Goal: Task Accomplishment & Management: Use online tool/utility

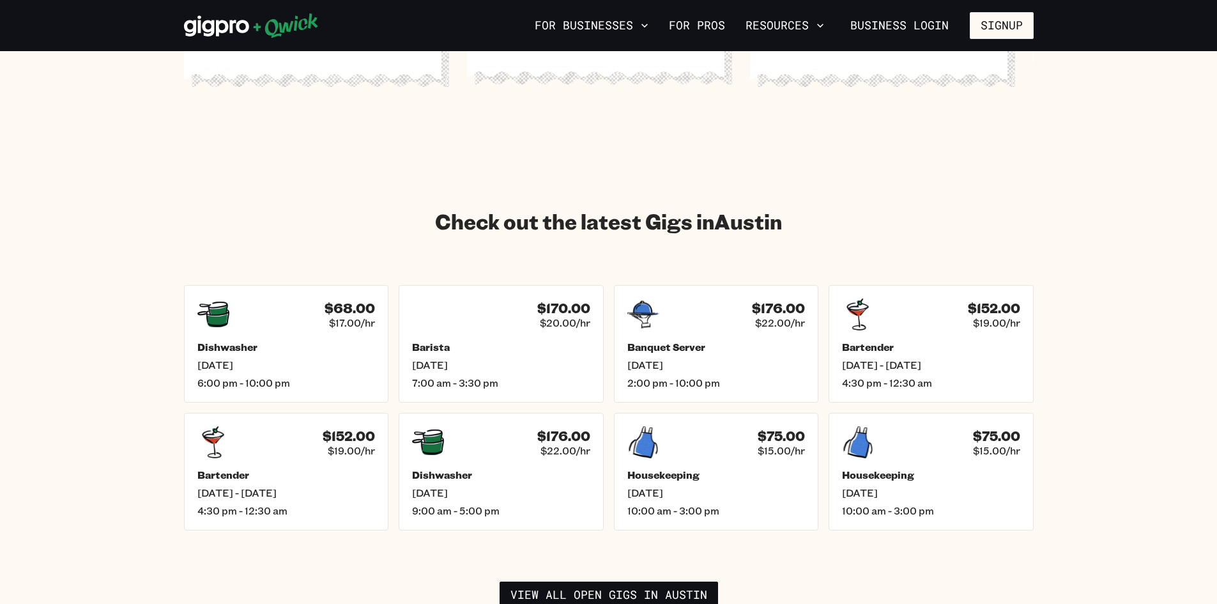
scroll to position [1661, 0]
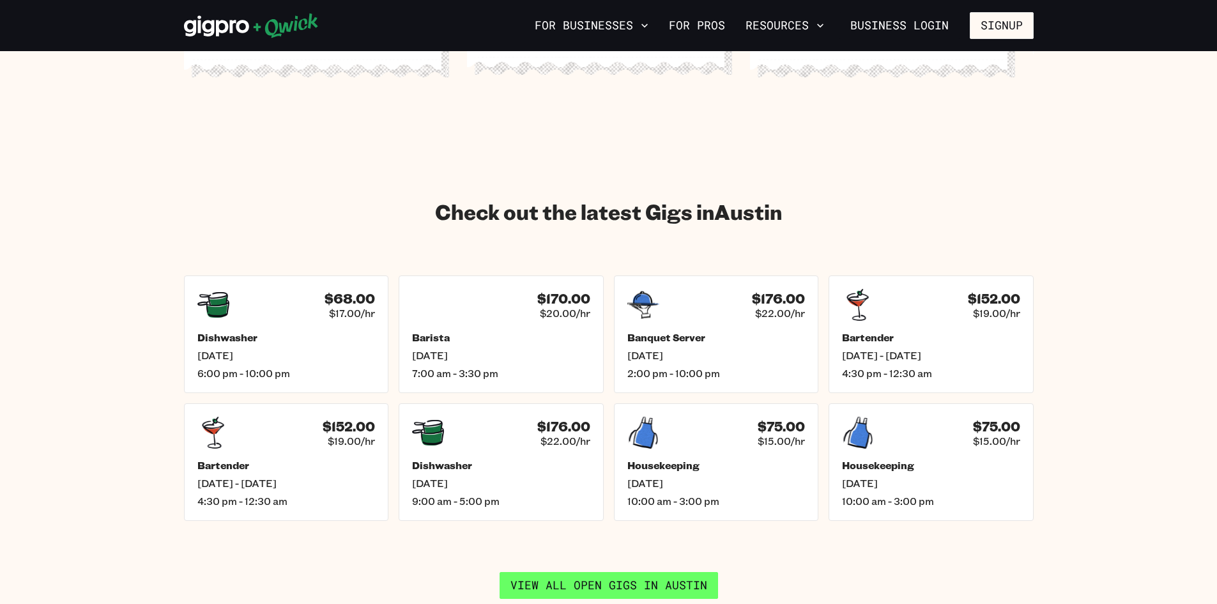
click at [626, 576] on link "View all open gigs in [GEOGRAPHIC_DATA]" at bounding box center [609, 585] width 219 height 27
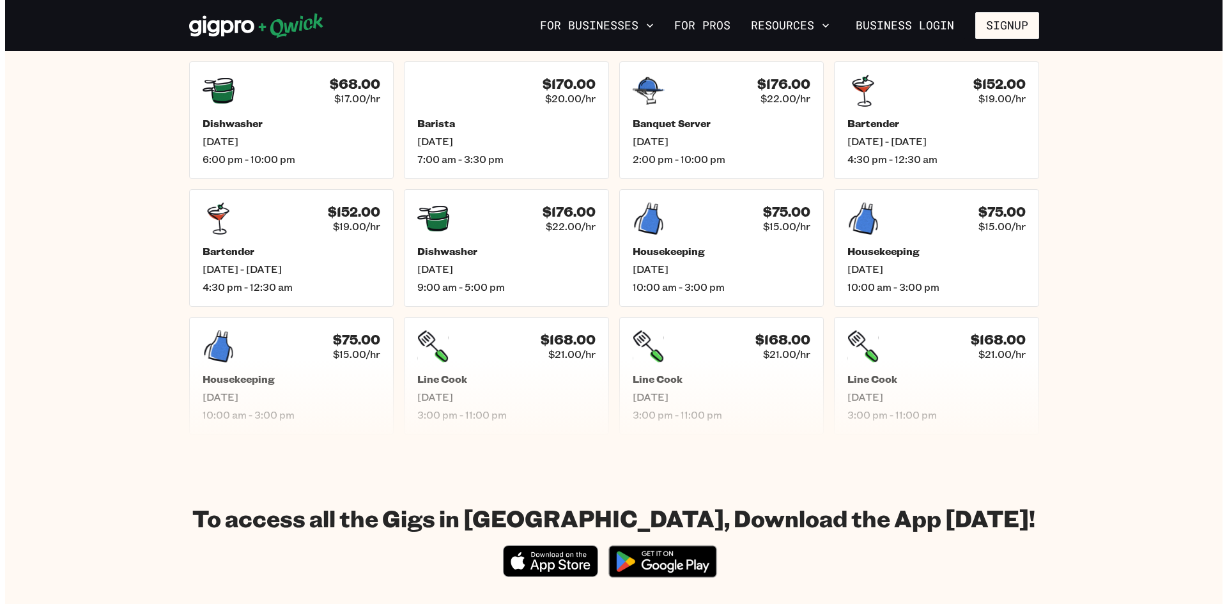
scroll to position [447, 0]
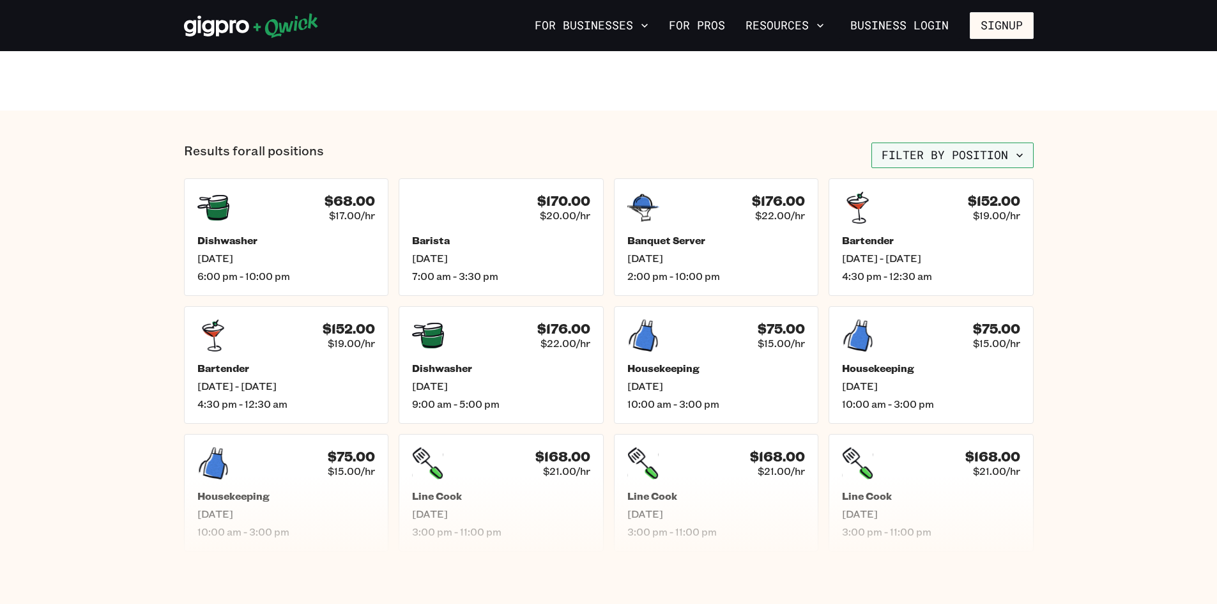
click at [901, 164] on button "Filter by position" at bounding box center [952, 155] width 162 height 26
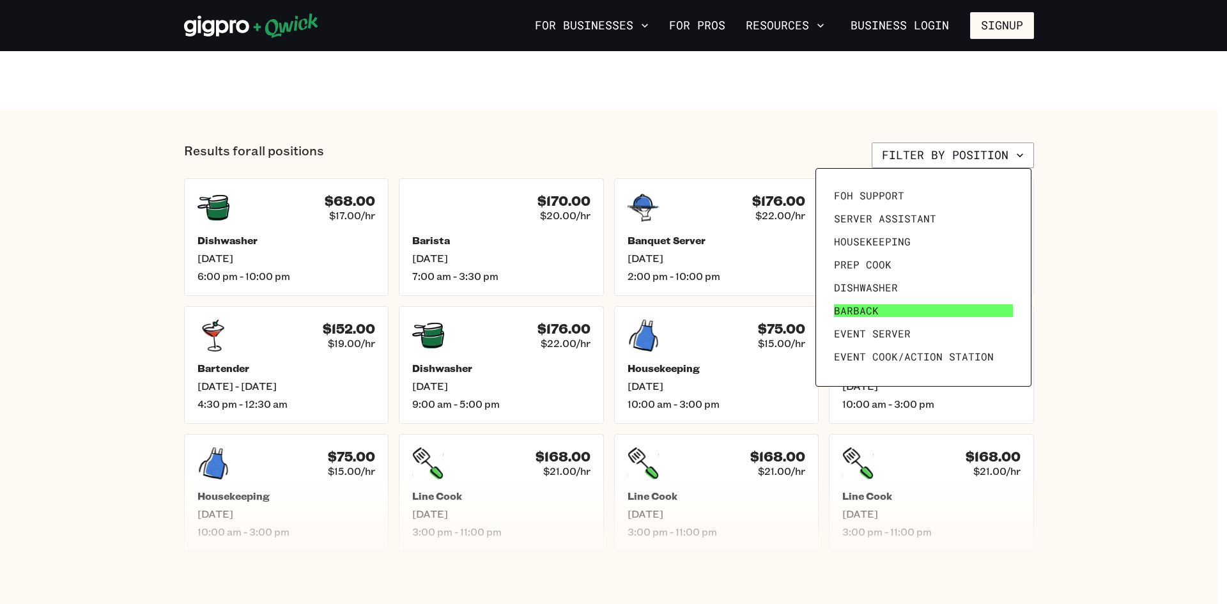
scroll to position [49, 0]
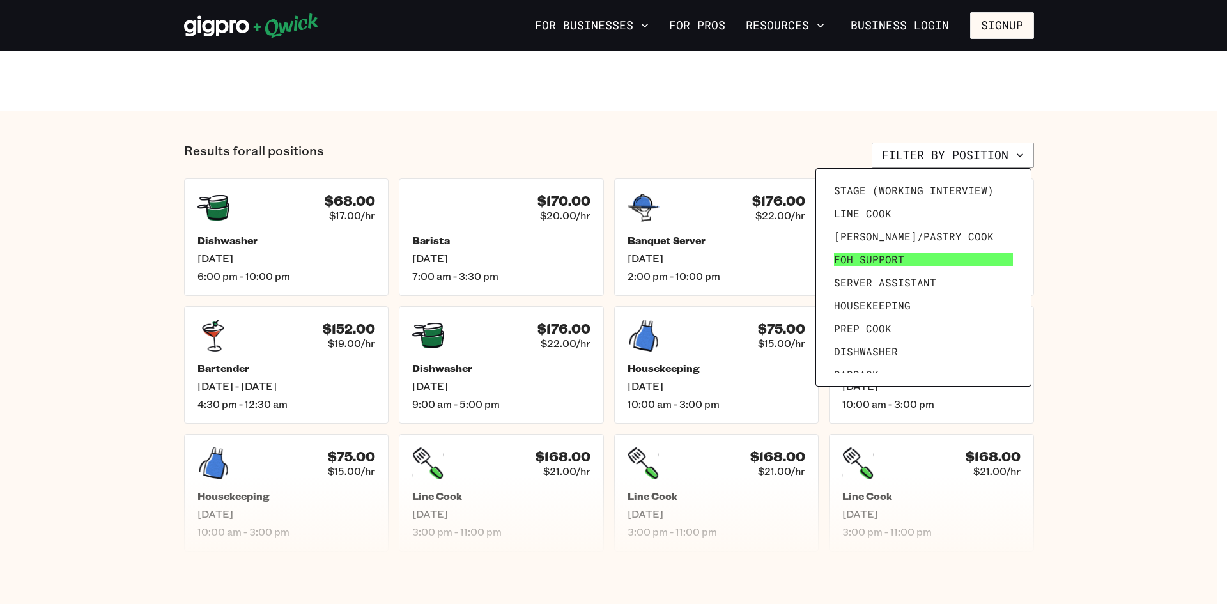
click at [891, 265] on span "FOH Support" at bounding box center [869, 259] width 70 height 13
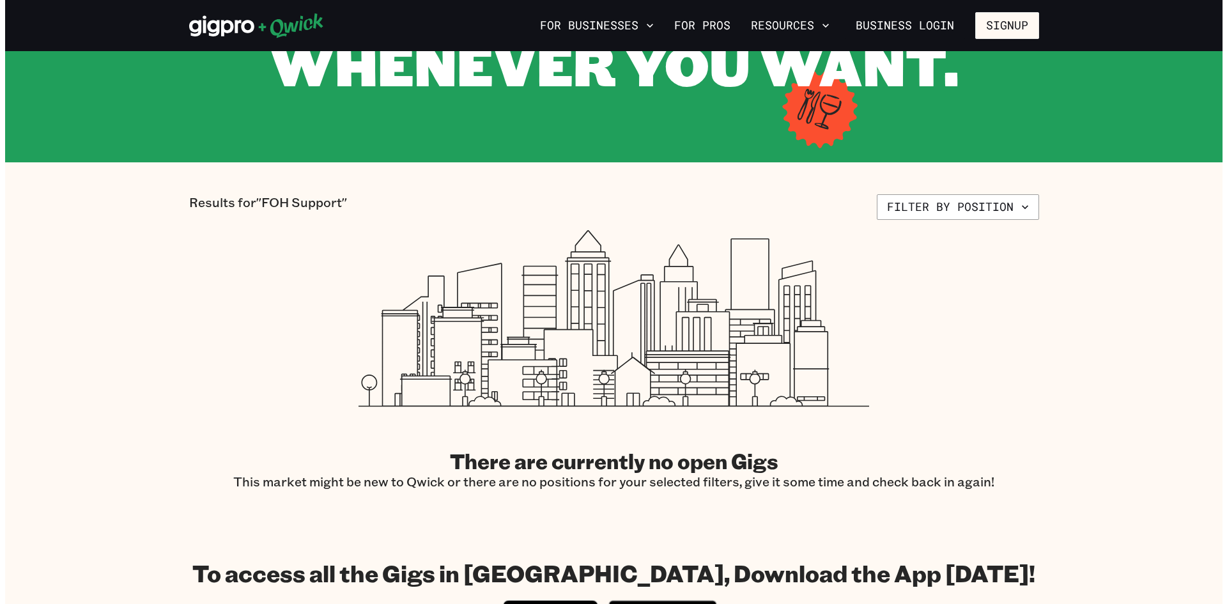
scroll to position [64, 0]
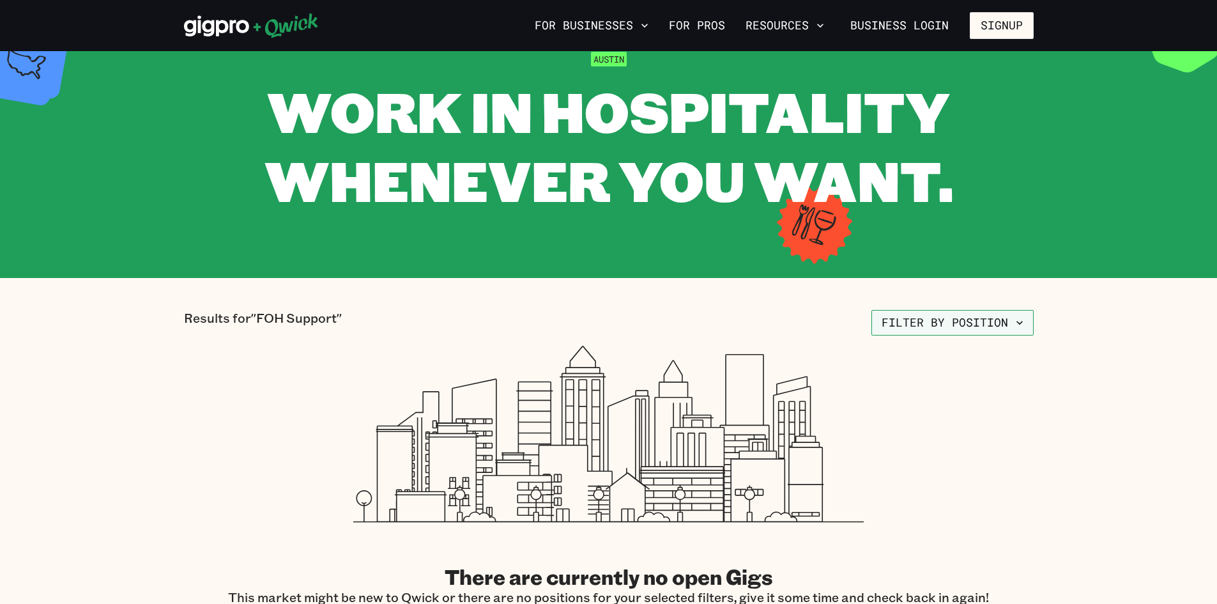
click at [963, 316] on button "Filter by position" at bounding box center [952, 323] width 162 height 26
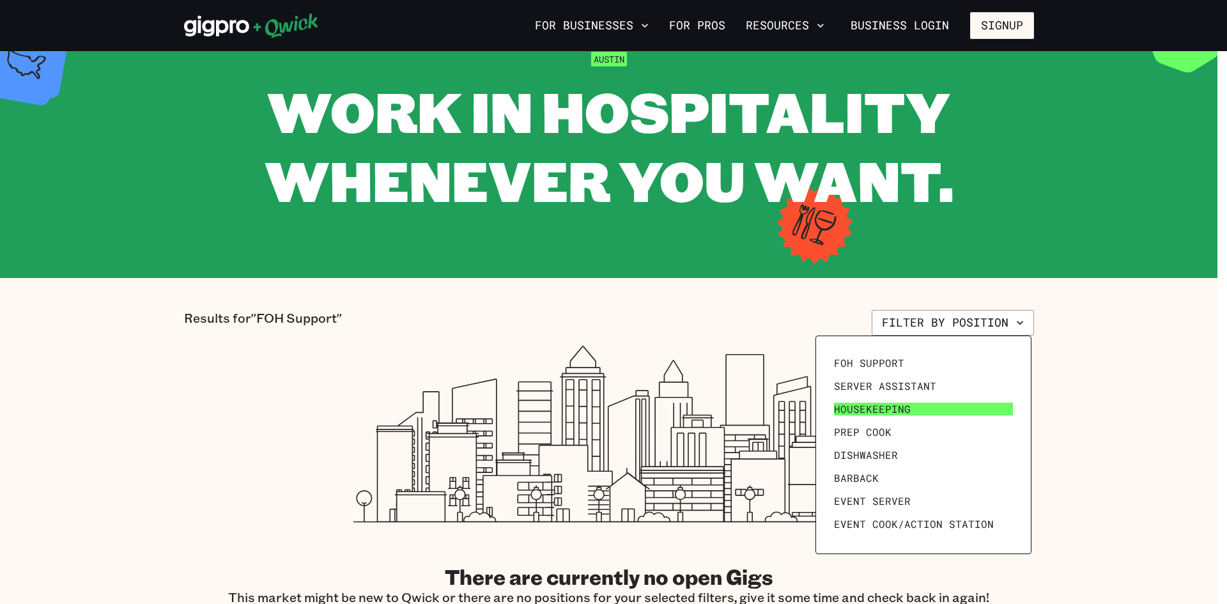
scroll to position [0, 0]
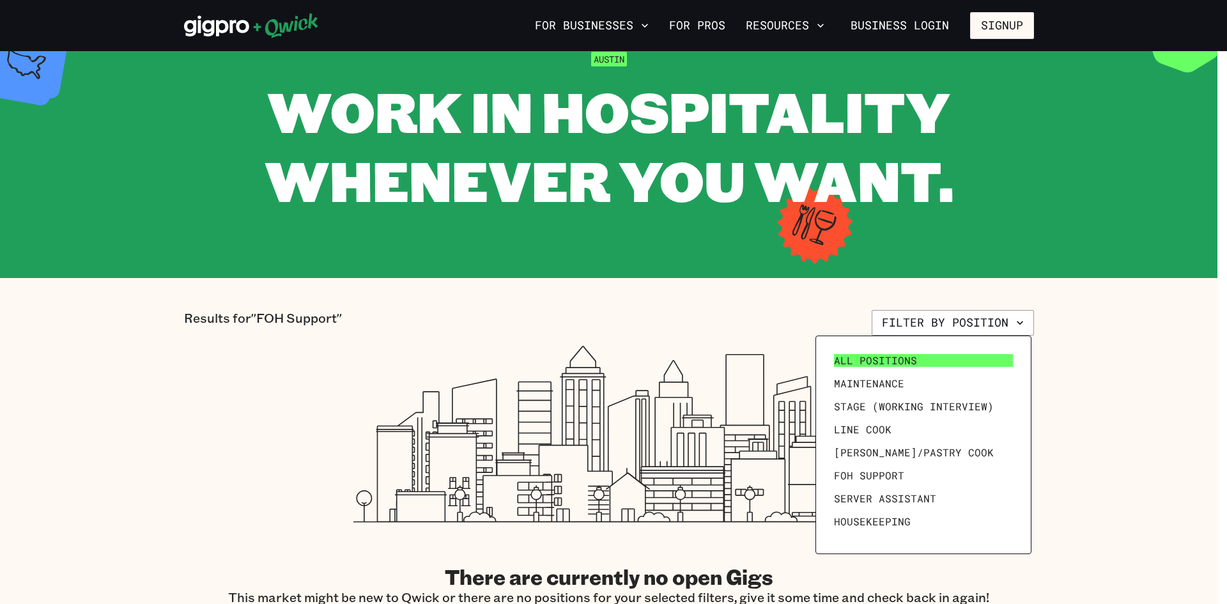
click at [921, 361] on link "All Positions" at bounding box center [923, 360] width 189 height 23
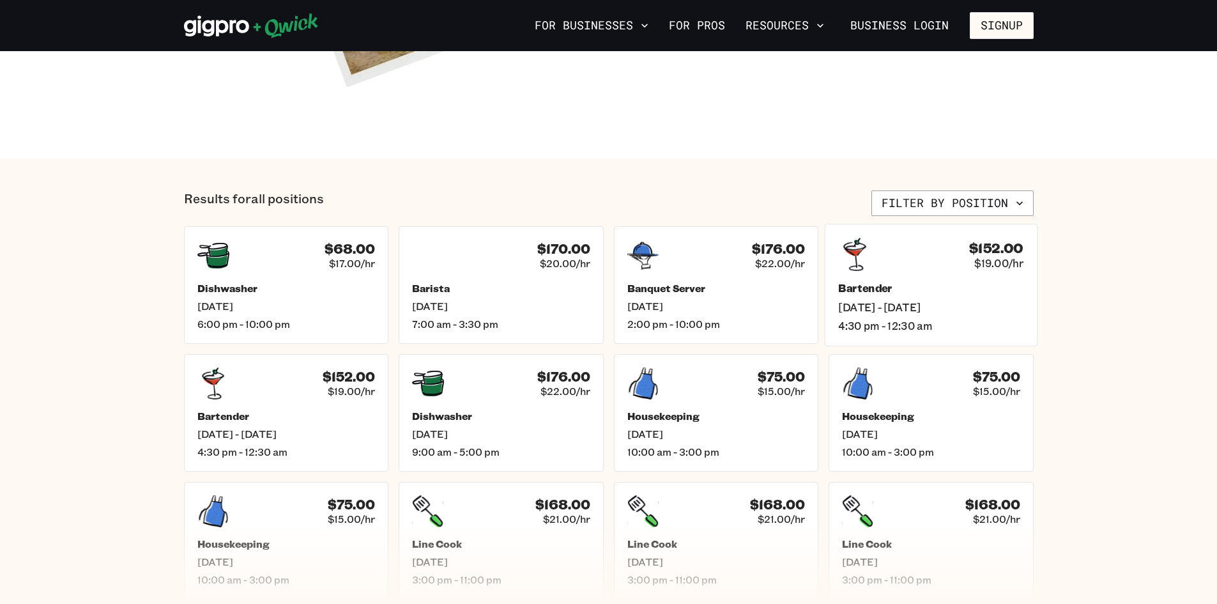
scroll to position [319, 0]
